Goal: Task Accomplishment & Management: Complete application form

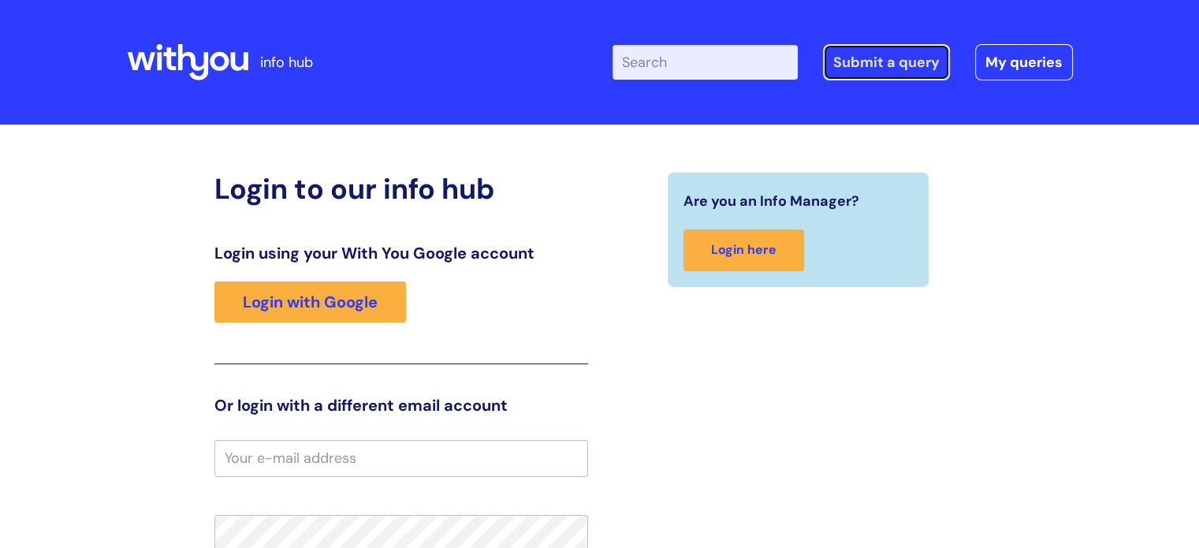
click at [896, 61] on link "Submit a query" at bounding box center [886, 62] width 127 height 36
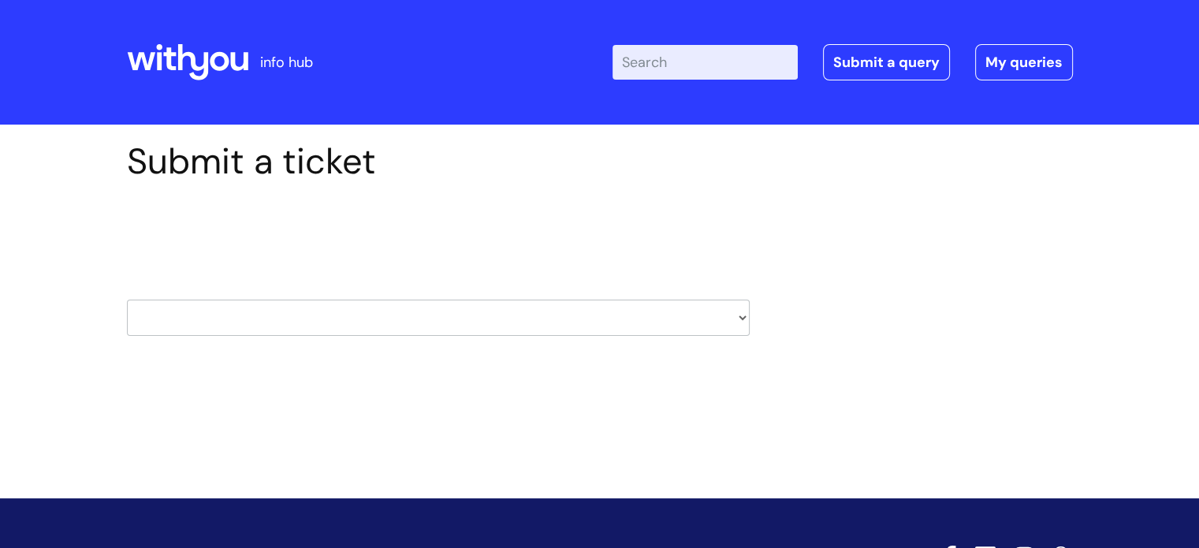
click at [744, 318] on select "HR / People IT and Support Clinical Drug Alerts Finance Accounts Data Support T…" at bounding box center [438, 318] width 623 height 36
select select "it_and_support"
click at [127, 300] on select "HR / People IT and Support Clinical Drug Alerts Finance Accounts Data Support T…" at bounding box center [438, 318] width 623 height 36
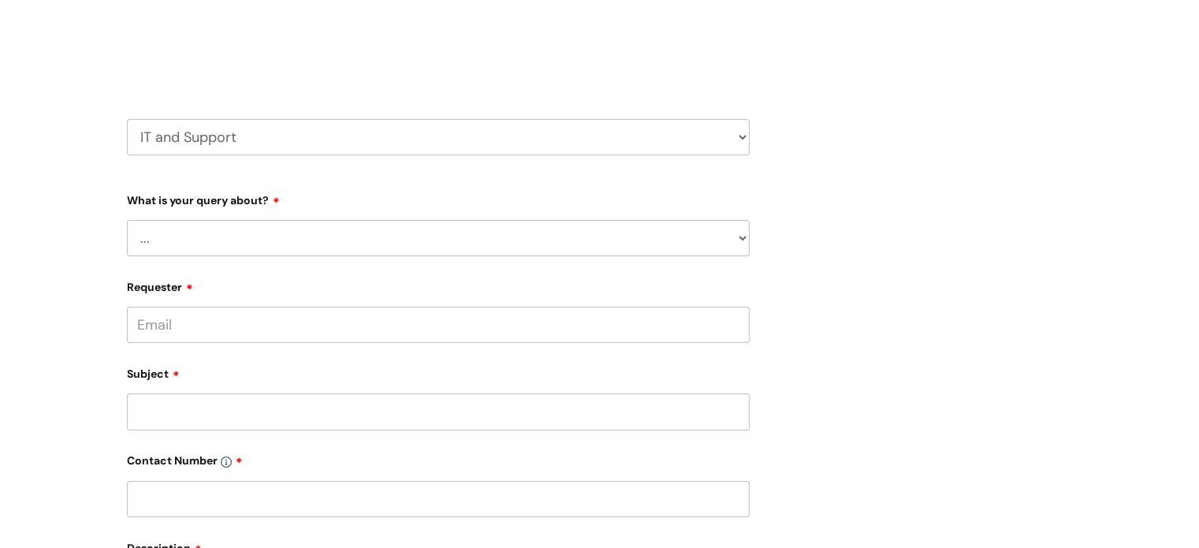
scroll to position [236, 0]
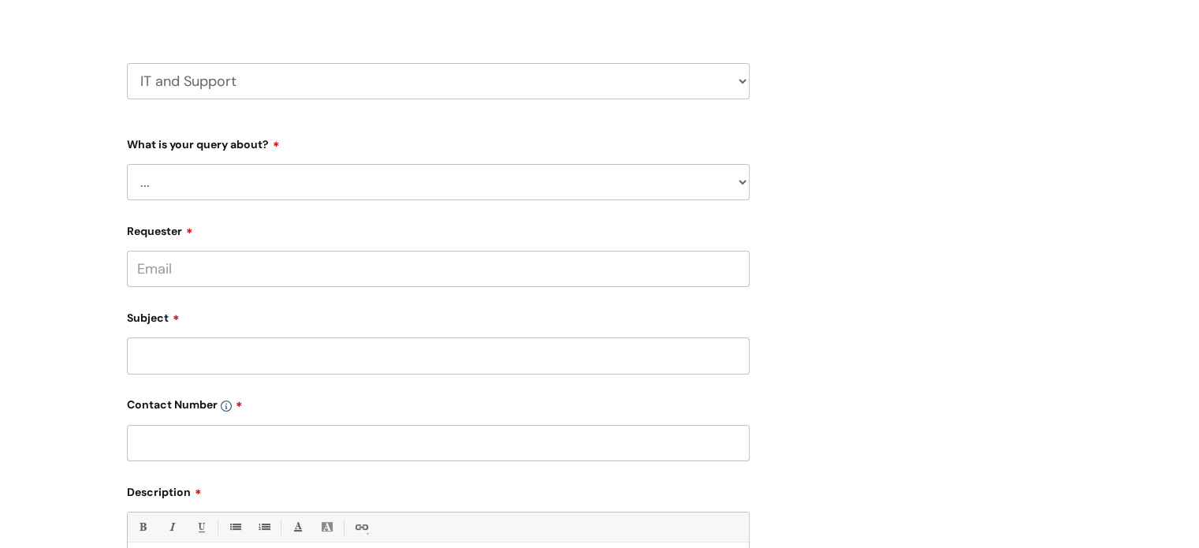
click at [741, 179] on select "... Mobile Phone Reset & MFA Accounts, Starters and Leavers IT Hardware issue I…" at bounding box center [438, 182] width 623 height 36
select select "System/software"
click at [127, 164] on select "... Mobile Phone Reset & MFA Accounts, Starters and Leavers IT Hardware issue I…" at bounding box center [438, 182] width 623 height 36
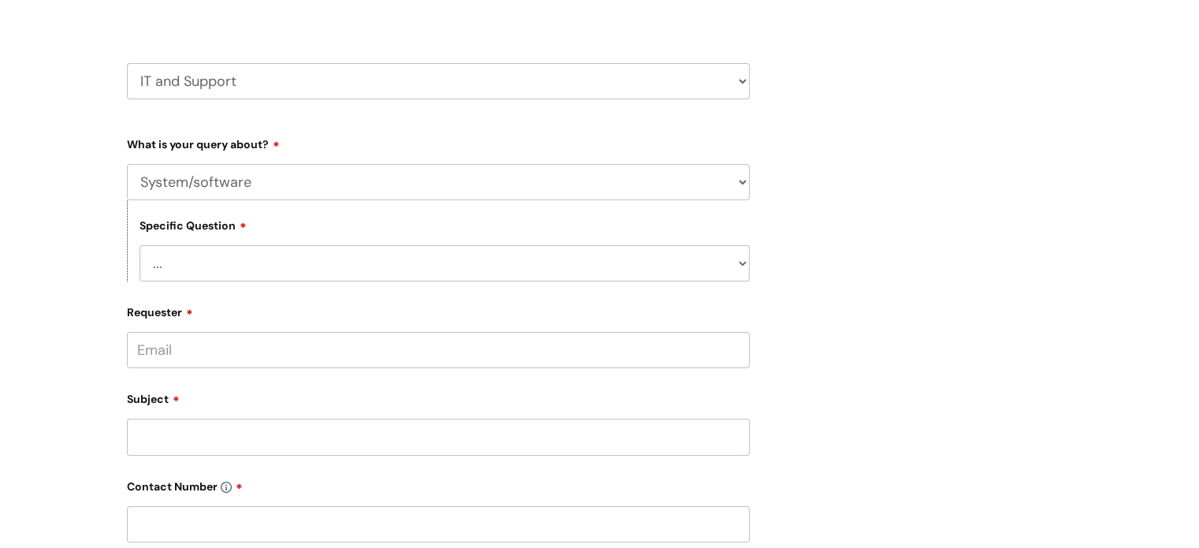
click at [741, 263] on select "... Halo PCMIS Iaptus NHS Email CJSM Email Mitel Another System Google (Workspa…" at bounding box center [445, 263] width 610 height 36
select select "Halo"
click at [140, 245] on select "... Halo PCMIS Iaptus NHS Email CJSM Email Mitel Another System Google (Workspa…" at bounding box center [445, 263] width 610 height 36
click at [741, 344] on select "... I need to delete an event(s) or client I’ve got an issue or I think I’ve fo…" at bounding box center [445, 344] width 610 height 36
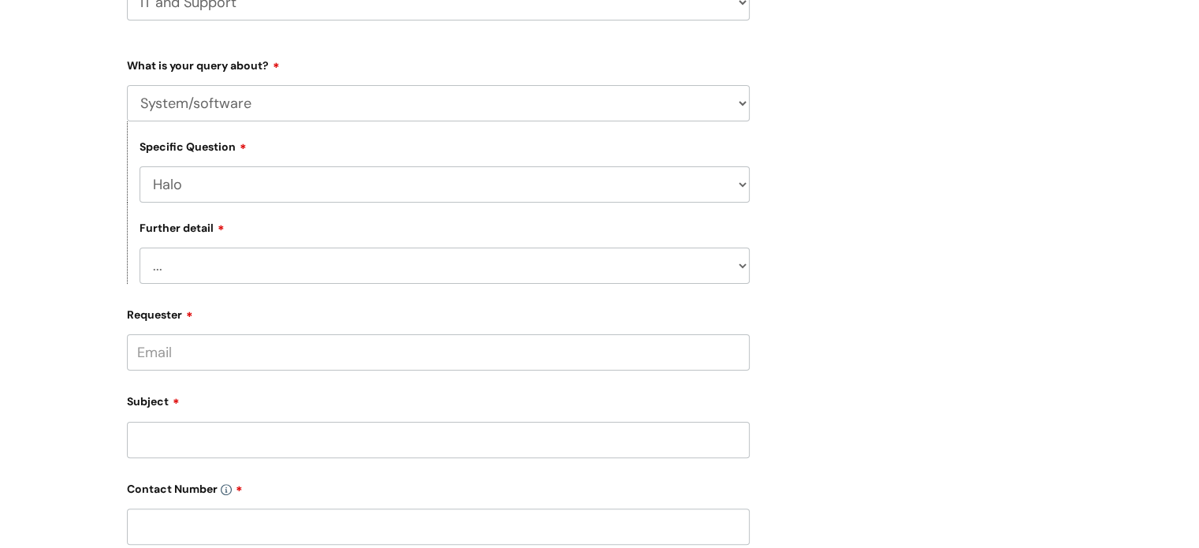
click at [742, 262] on select "... I need to delete an event(s) or client I’ve got an issue or I think I’ve fo…" at bounding box center [445, 266] width 610 height 36
select select "I’ve got an issue or I think I’ve found a fault."
click at [140, 248] on select "... I need to delete an event(s) or client I’ve got an issue or I think I’ve fo…" at bounding box center [445, 266] width 610 height 36
click at [659, 361] on input "Requester" at bounding box center [438, 352] width 623 height 36
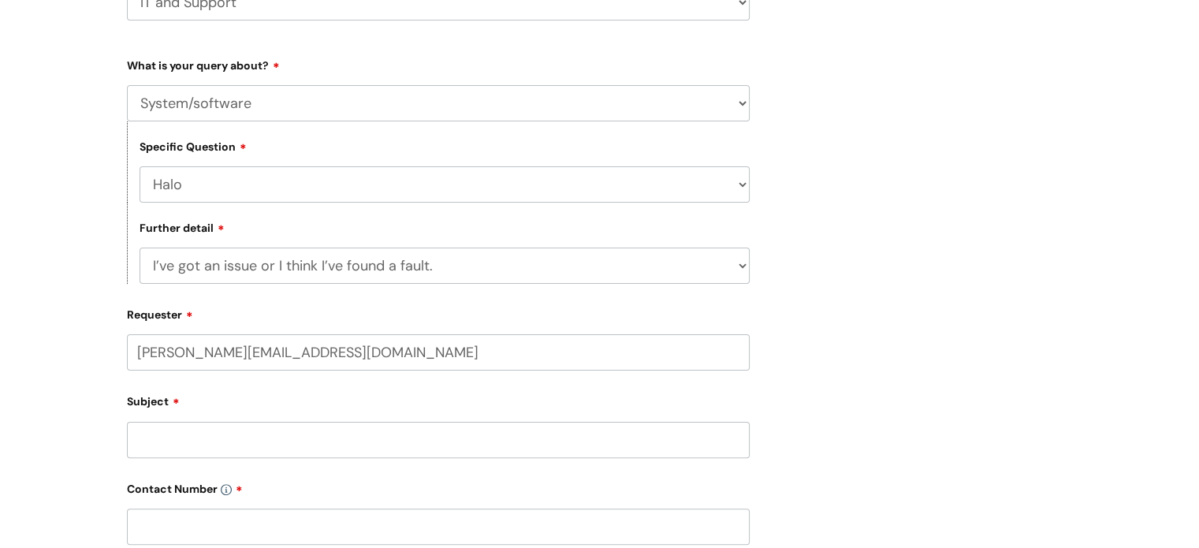
type input "elaine.down@wearewithyou.org.uk"
click at [223, 440] on div "Subject" at bounding box center [438, 443] width 623 height 70
click at [229, 419] on input "text" at bounding box center [438, 414] width 623 height 36
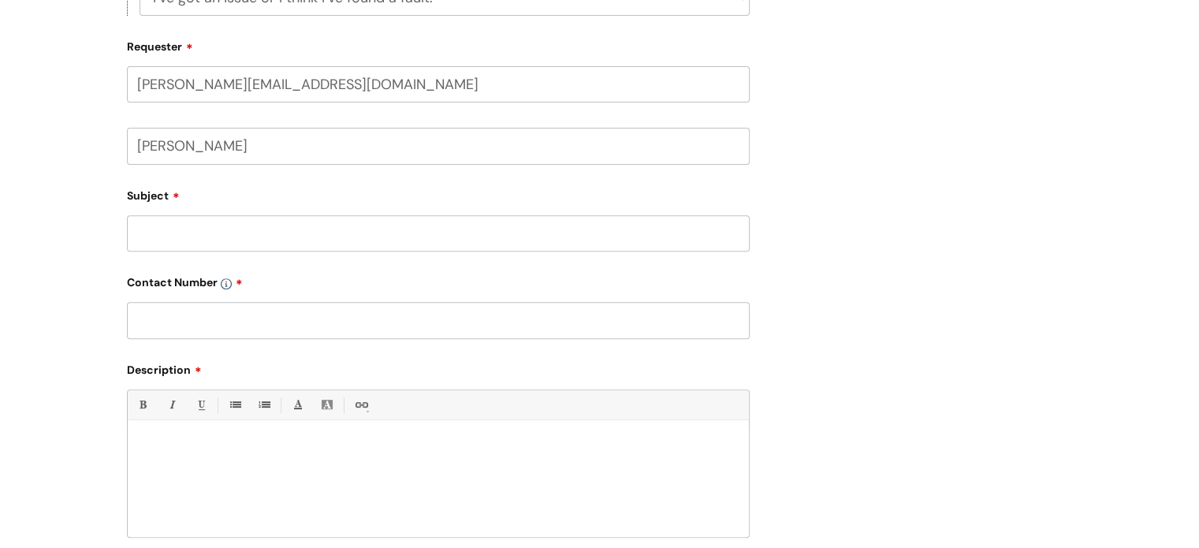
scroll to position [589, 0]
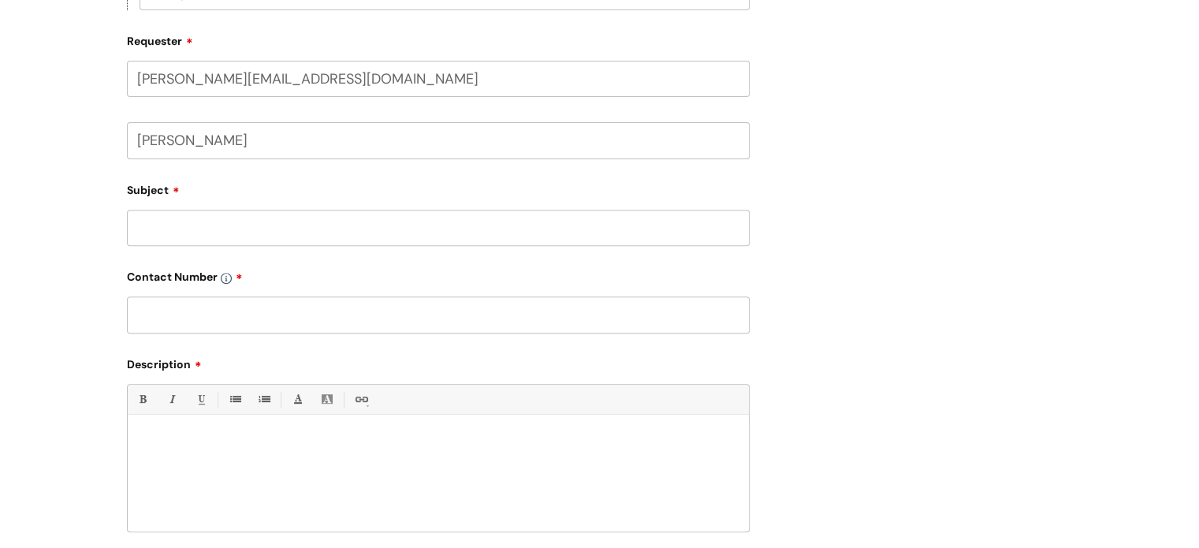
type input "Elaine Down"
click at [166, 229] on input "Subject" at bounding box center [438, 228] width 623 height 36
type input "ID: 4554"
click at [170, 316] on input "text" at bounding box center [438, 314] width 623 height 36
type input "07773249039"
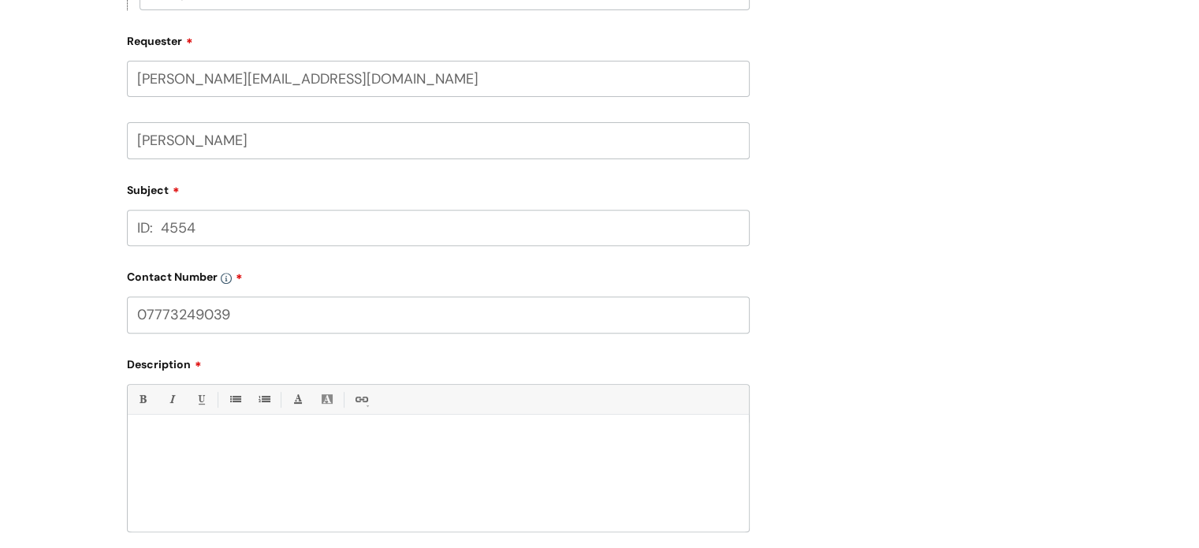
click at [196, 434] on div at bounding box center [438, 477] width 621 height 109
click at [289, 440] on p "I have tried to update some infor for the client - however when I go to click o…" at bounding box center [439, 441] width 598 height 14
click at [391, 447] on p "I have tried to update some info for the client - however when I go to click on…" at bounding box center [439, 441] width 598 height 14
click at [408, 456] on div "I have tried to update some info for the client - however when I go to click on…" at bounding box center [438, 477] width 621 height 109
click at [609, 443] on p "I have tried to update some info for the client - however, when I go to click o…" at bounding box center [439, 441] width 598 height 14
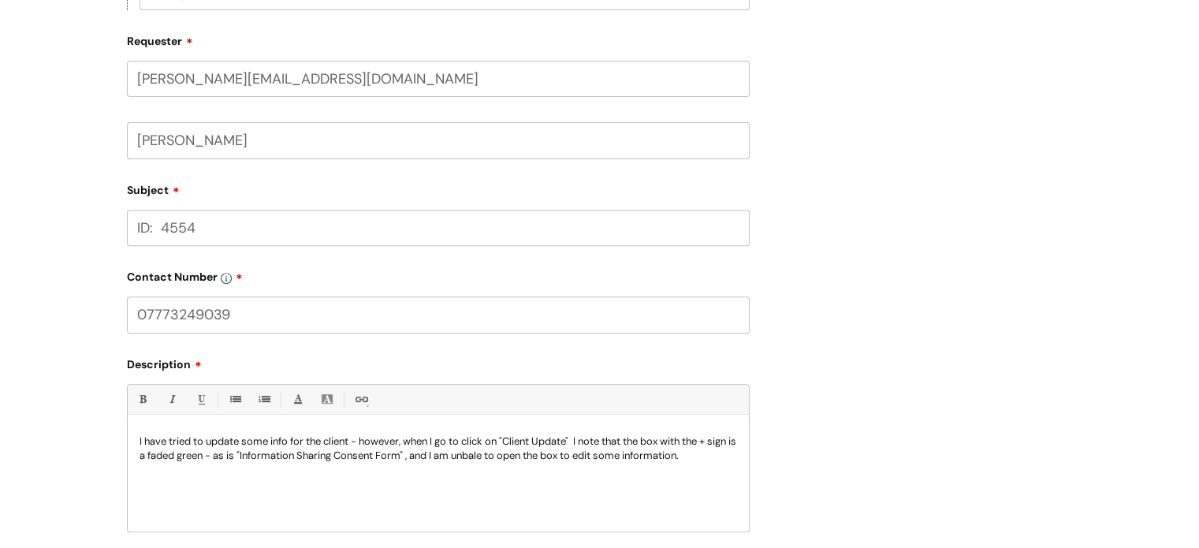
click at [499, 460] on p "I have tried to update some info for the client - however, when I go to click o…" at bounding box center [439, 448] width 598 height 28
click at [505, 453] on p "I have tried to update some info for the client - however, when I go to click o…" at bounding box center [439, 448] width 598 height 28
click at [506, 464] on div "I have tried to update some info for the client - however, when I go to click o…" at bounding box center [438, 477] width 621 height 109
click at [515, 481] on div "I have tried to update some info for the client - however, when I go to click o…" at bounding box center [438, 477] width 621 height 109
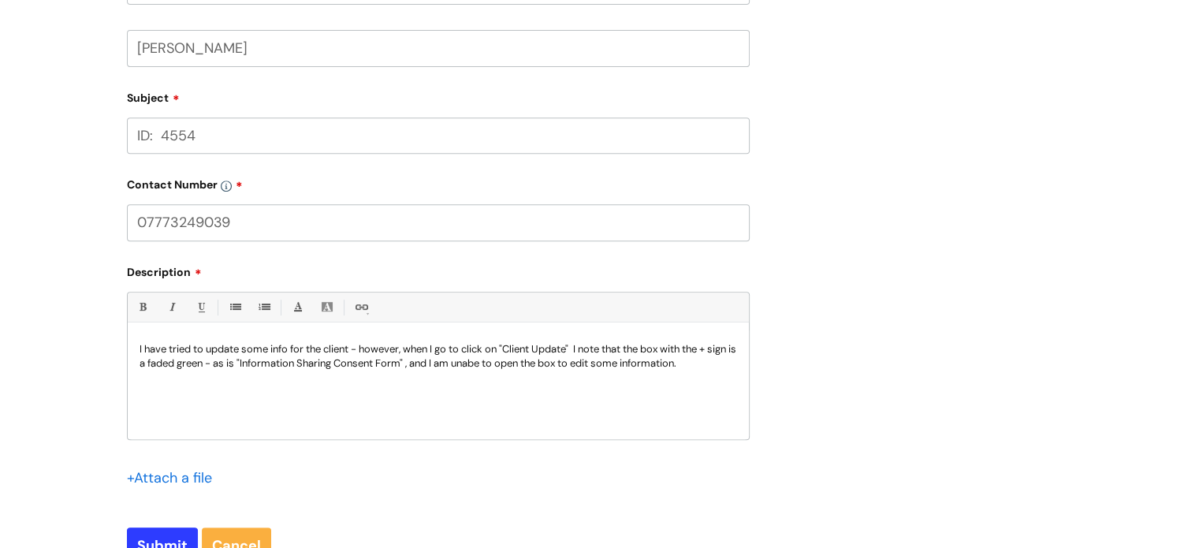
scroll to position [747, 0]
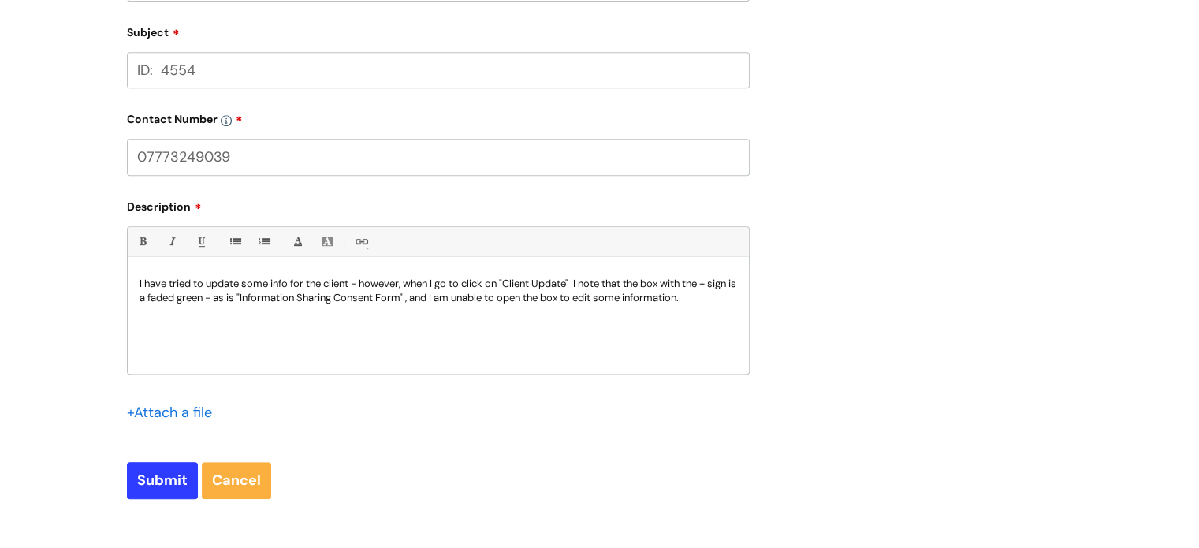
click at [178, 409] on input "file" at bounding box center [166, 412] width 79 height 20
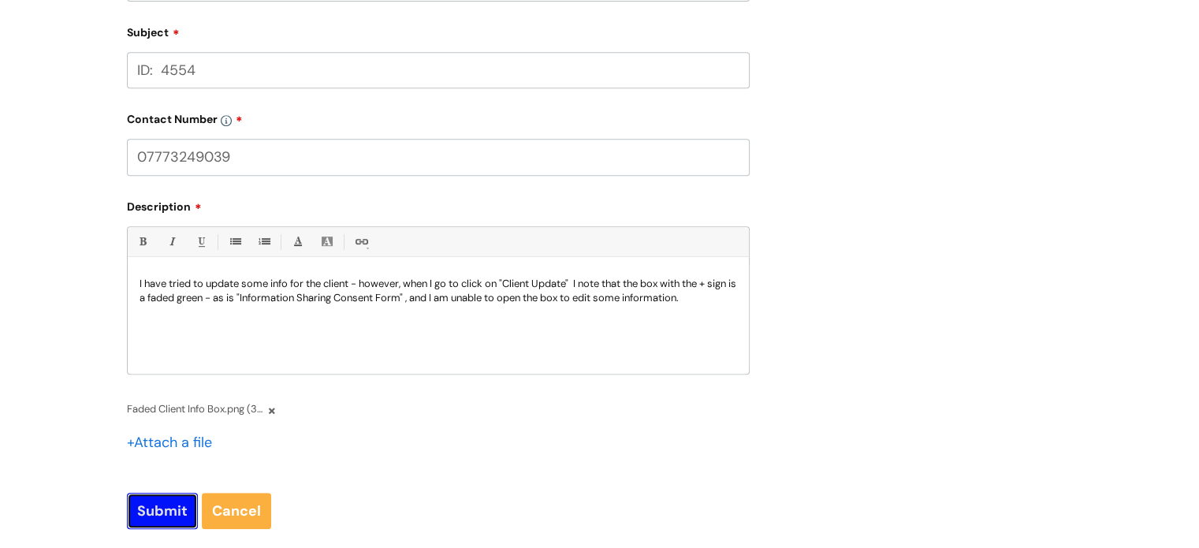
click at [164, 515] on input "Submit" at bounding box center [162, 511] width 71 height 36
type input "Please Wait..."
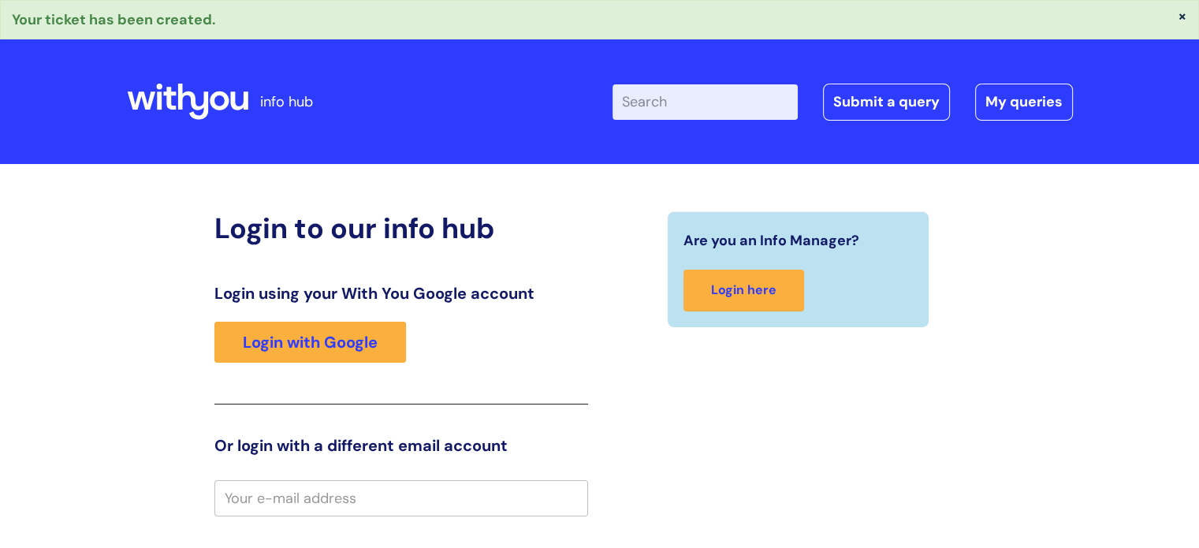
click at [919, 464] on div "Are you an Info Manager? Login here" at bounding box center [798, 528] width 397 height 635
